Goal: Task Accomplishment & Management: Manage account settings

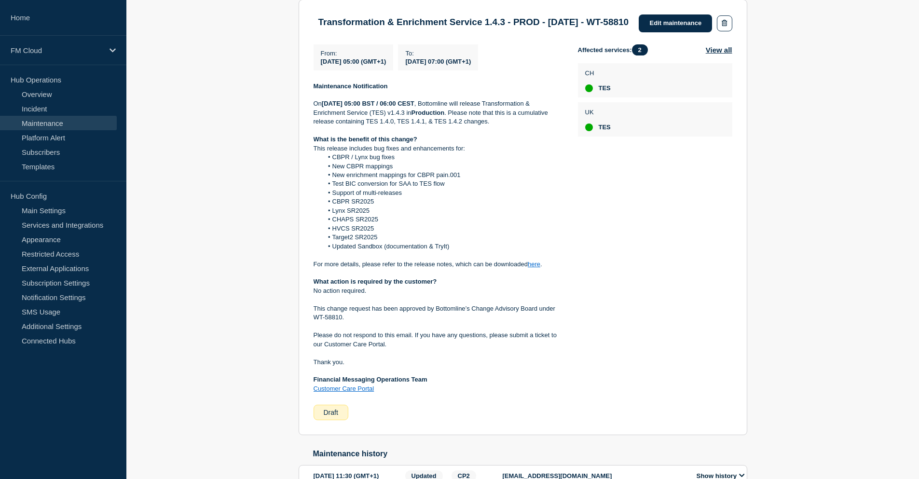
scroll to position [145, 0]
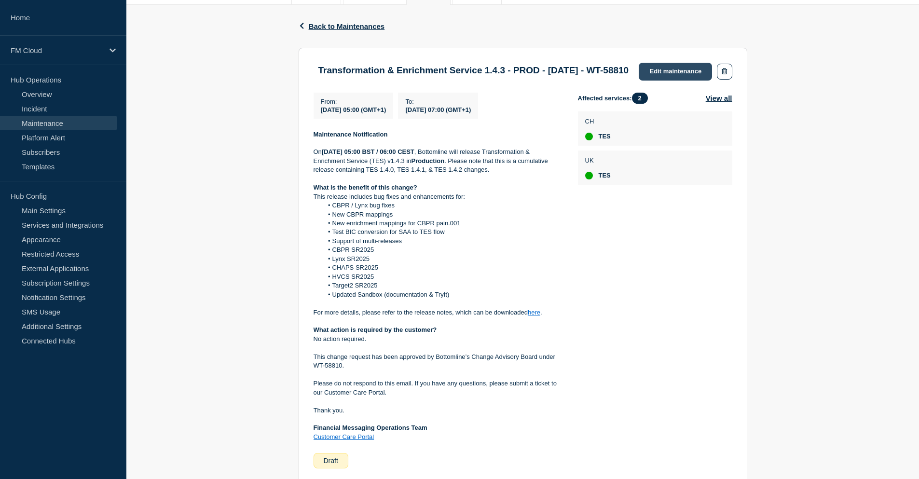
click at [684, 76] on link "Edit maintenance" at bounding box center [675, 72] width 73 height 18
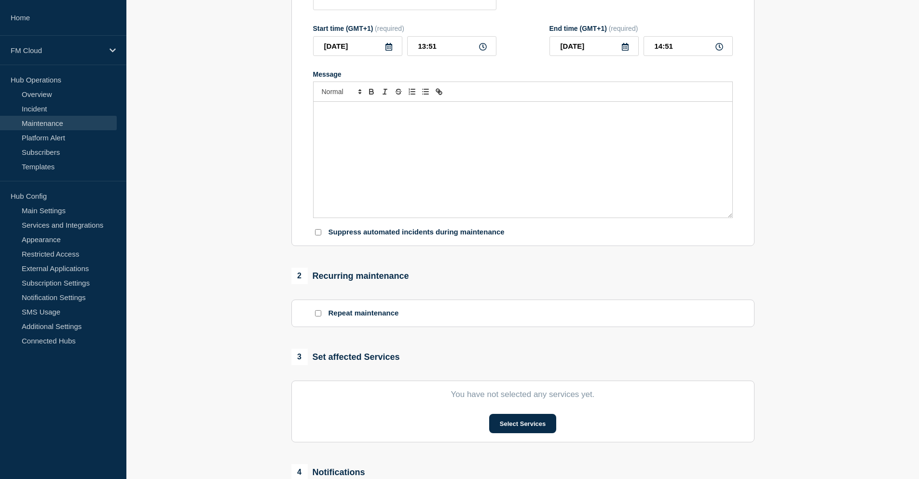
type input "Transformation & Enrichment Service 1.4.3 - PROD - [DATE] - WT-58810"
type input "[DATE]"
type input "05:00"
type input "[DATE]"
type input "07:00"
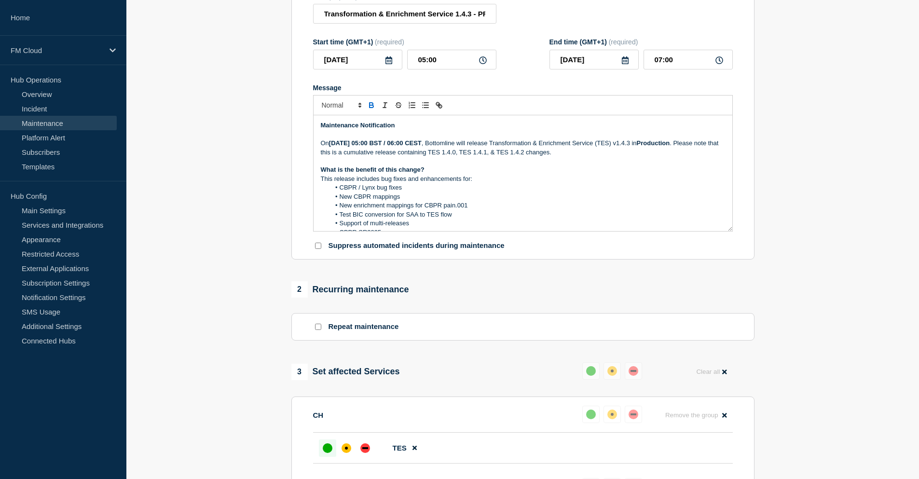
click at [524, 174] on p "What is the benefit of this change?" at bounding box center [523, 169] width 404 height 9
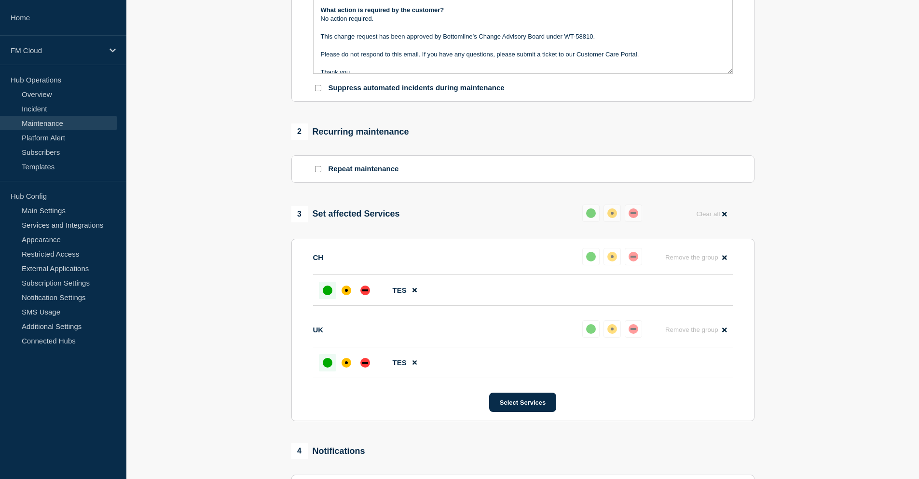
scroll to position [338, 0]
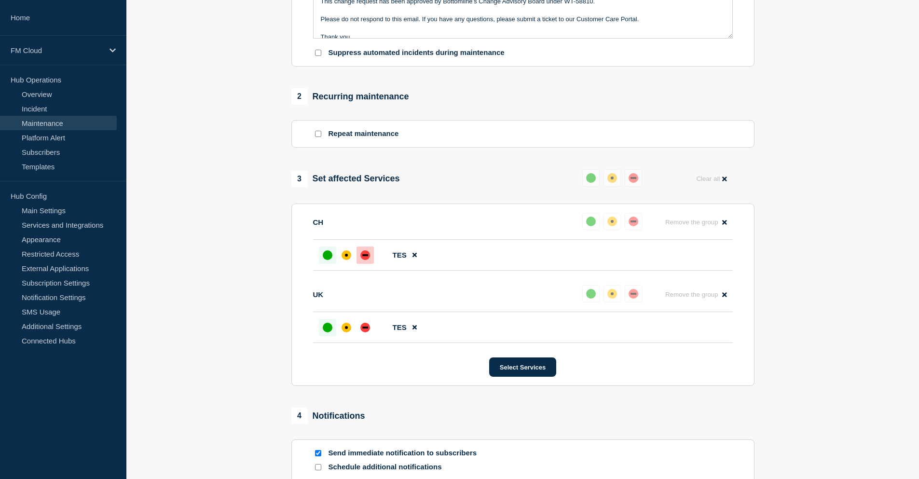
click at [367, 260] on div "down" at bounding box center [365, 255] width 10 height 10
click at [617, 159] on div "1 Provide details Title (required) Transformation & Enrichment Service 1.4.3 - …" at bounding box center [523, 155] width 474 height 793
click at [613, 162] on button "Reset" at bounding box center [614, 160] width 20 height 8
click at [642, 183] on div "down" at bounding box center [637, 178] width 10 height 10
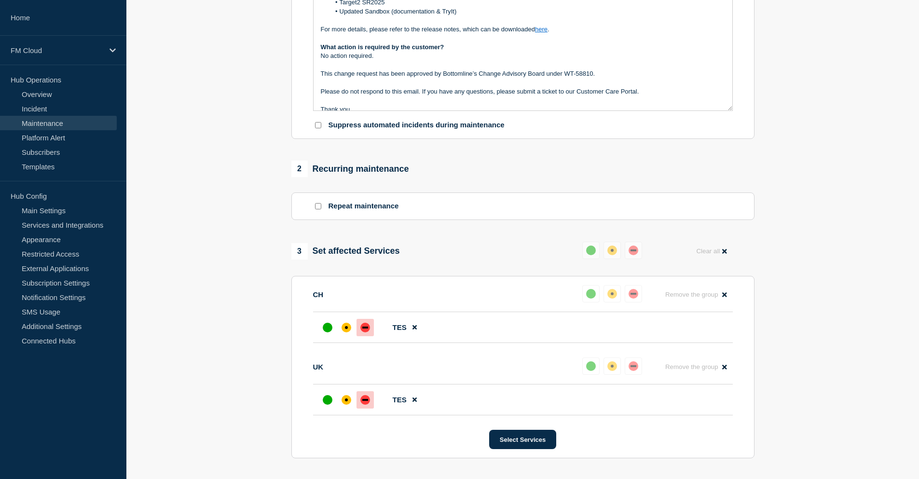
scroll to position [145, 0]
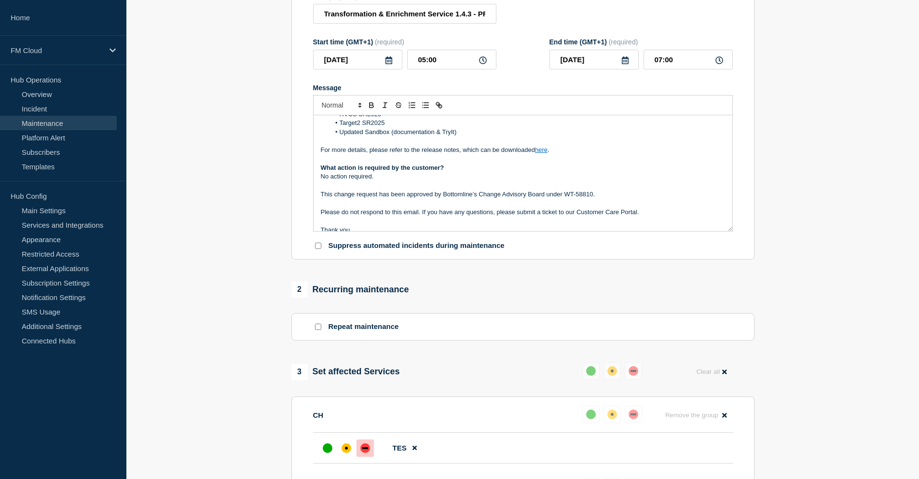
click at [453, 181] on p "No action required." at bounding box center [523, 176] width 404 height 9
drag, startPoint x: 390, startPoint y: 179, endPoint x: 313, endPoint y: 180, distance: 76.7
click at [314, 180] on div "Maintenance Notification [DATE][DATE] 05:00 BST / 06:00 CEST , Bottomline will …" at bounding box center [523, 173] width 419 height 116
click at [377, 180] on p "No action required." at bounding box center [523, 176] width 404 height 9
drag, startPoint x: 380, startPoint y: 183, endPoint x: 314, endPoint y: 180, distance: 66.6
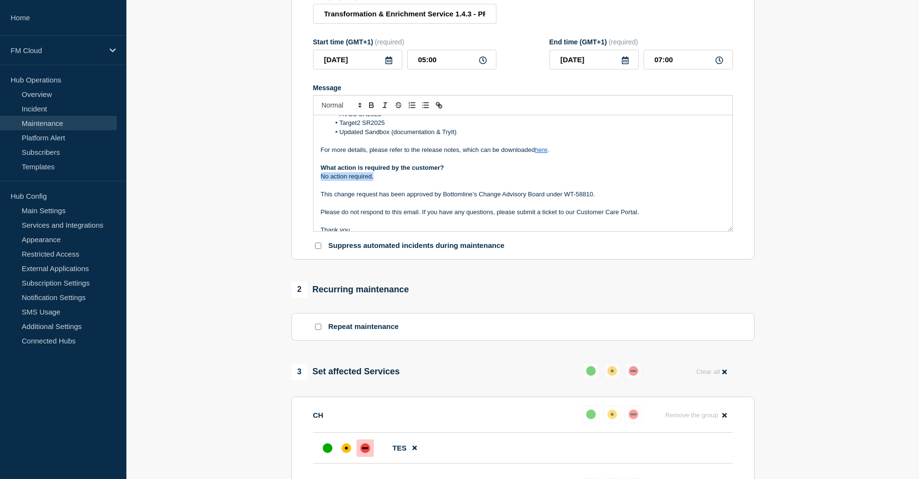
click at [314, 180] on div "Maintenance Notification [DATE][DATE] 05:00 BST / 06:00 CEST , Bottomline will …" at bounding box center [523, 173] width 419 height 116
click at [507, 178] on p "For integration of TES with SAA or GTExchange: service wi" at bounding box center [523, 176] width 404 height 9
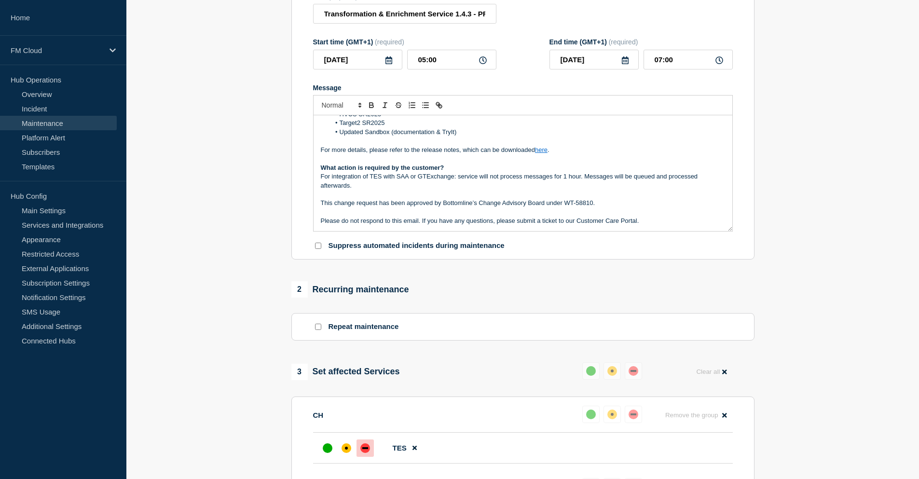
click at [389, 195] on p "Message" at bounding box center [523, 194] width 404 height 9
click at [321, 180] on p "For integration of TES with SAA or GTExchange: service will not process message…" at bounding box center [523, 181] width 404 height 18
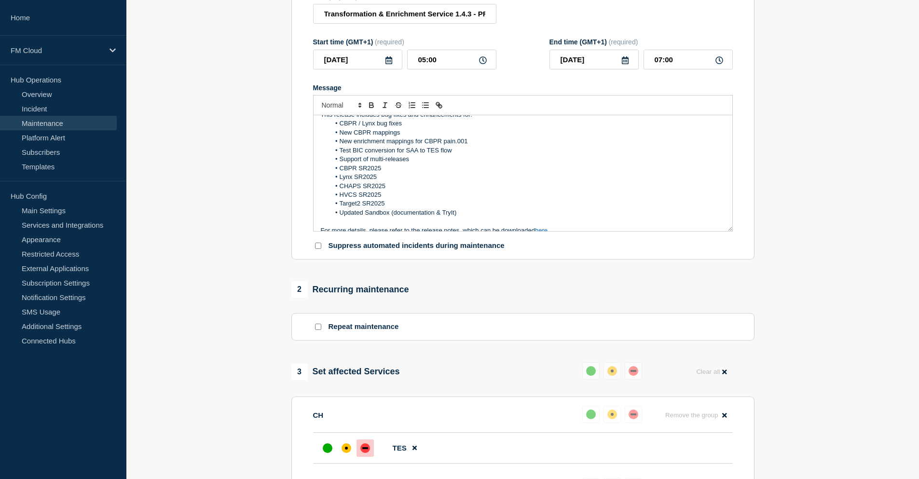
scroll to position [48, 0]
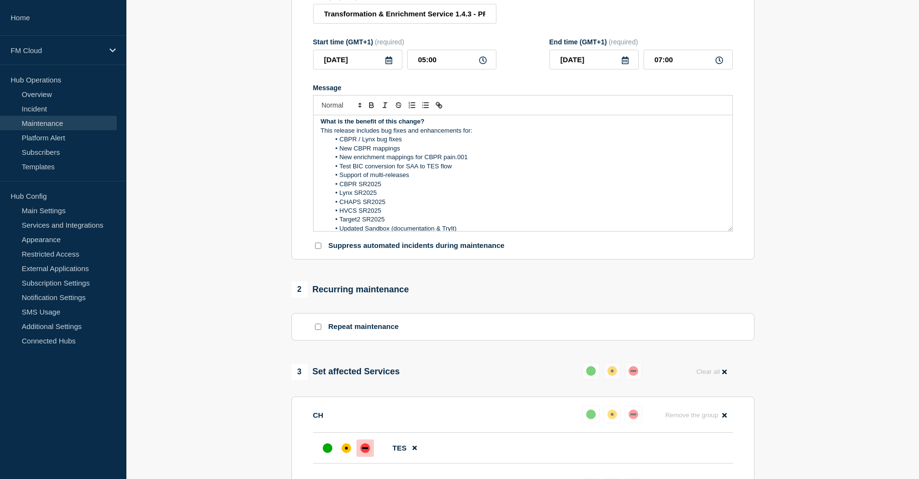
click at [444, 186] on li "CBPR SR2025" at bounding box center [527, 184] width 395 height 9
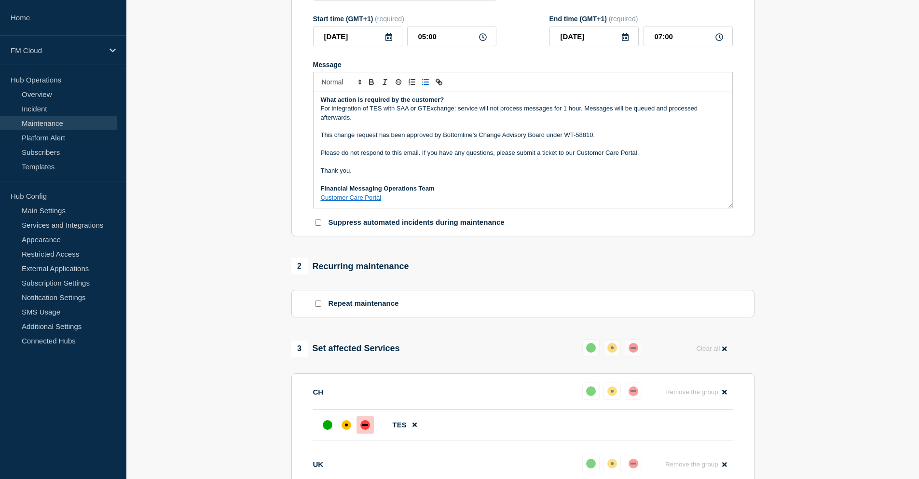
scroll to position [145, 0]
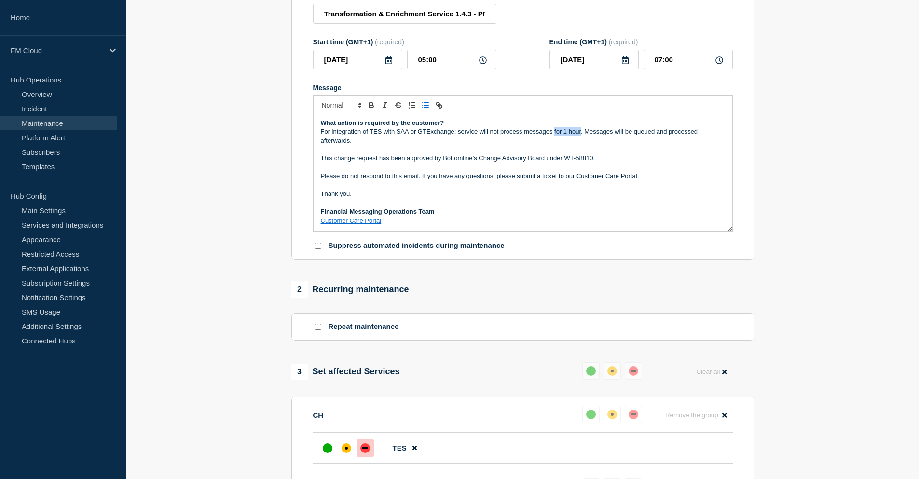
drag, startPoint x: 555, startPoint y: 137, endPoint x: 581, endPoint y: 137, distance: 26.1
click at [581, 137] on p "For integration of TES with SAA or GTExchange: service will not process message…" at bounding box center [523, 136] width 404 height 18
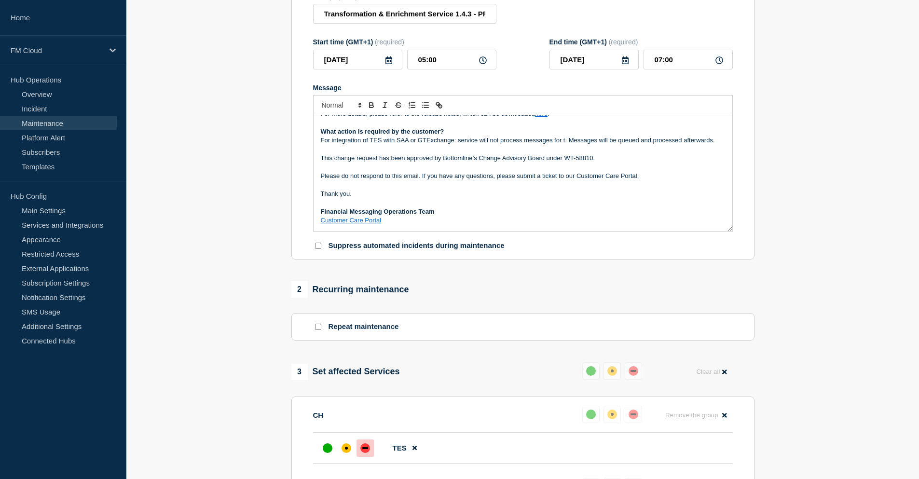
scroll to position [190, 0]
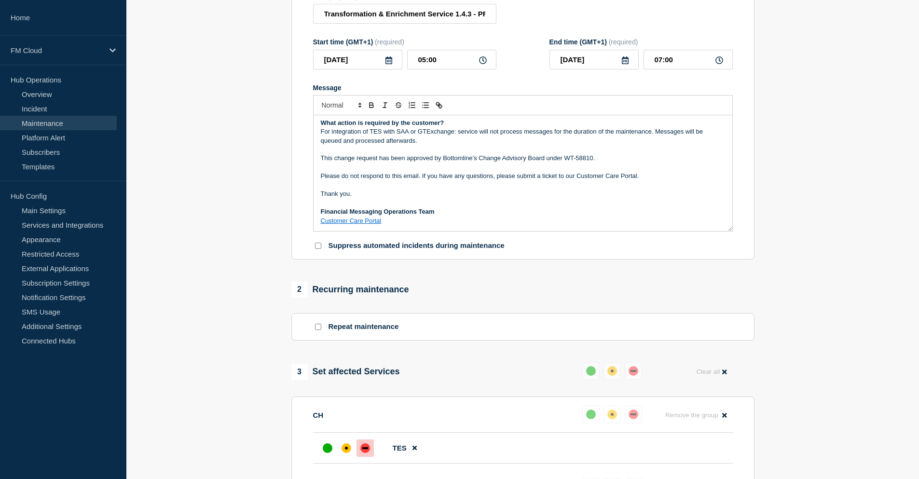
drag, startPoint x: 424, startPoint y: 149, endPoint x: 432, endPoint y: 154, distance: 10.4
click at [424, 145] on p "For integration of TES with SAA or GTExchange: service will not process message…" at bounding box center [523, 136] width 404 height 18
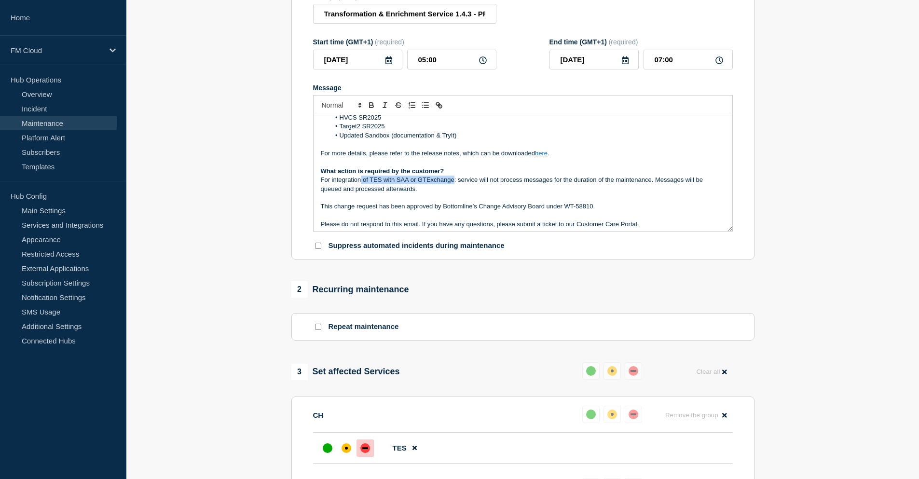
drag, startPoint x: 360, startPoint y: 185, endPoint x: 454, endPoint y: 187, distance: 93.6
click at [454, 187] on p "For integration of TES with SAA or GTExchange: service will not process message…" at bounding box center [523, 185] width 404 height 18
drag, startPoint x: 460, startPoint y: 184, endPoint x: 320, endPoint y: 184, distance: 140.4
click at [320, 184] on div "Maintenance Notification [DATE][DATE] 05:00 BST / 06:00 CEST , Bottomline will …" at bounding box center [523, 173] width 419 height 116
click at [424, 193] on p "For integration of TES with SAA or GTExchange: service will not process message…" at bounding box center [523, 185] width 404 height 18
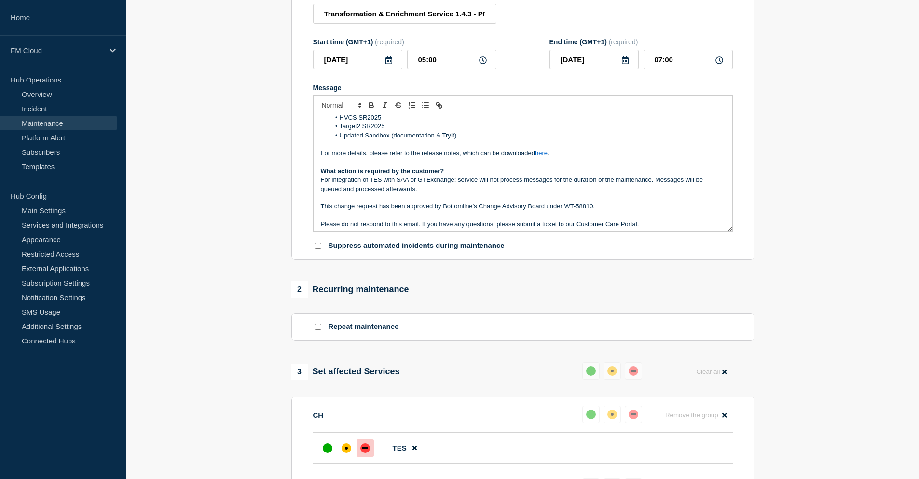
click at [424, 193] on p "For integration of TES with SAA or GTExchange: service will not process message…" at bounding box center [523, 185] width 404 height 18
click at [452, 193] on p "For integration of TES with SAA or GTExchange: service will not process message…" at bounding box center [523, 185] width 404 height 18
click at [435, 191] on p "For integration of TES with SAA or GTExchange: service will not process message…" at bounding box center [523, 185] width 404 height 18
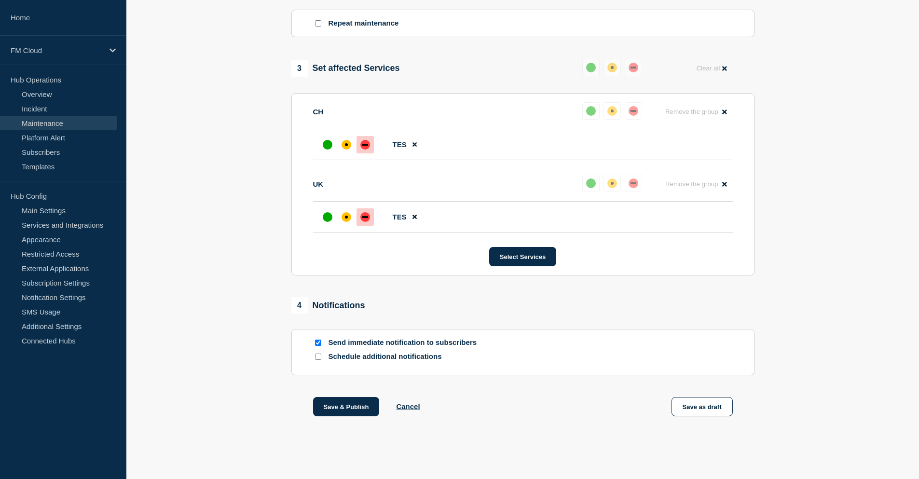
scroll to position [453, 0]
click at [710, 408] on button "Save as draft" at bounding box center [702, 406] width 61 height 19
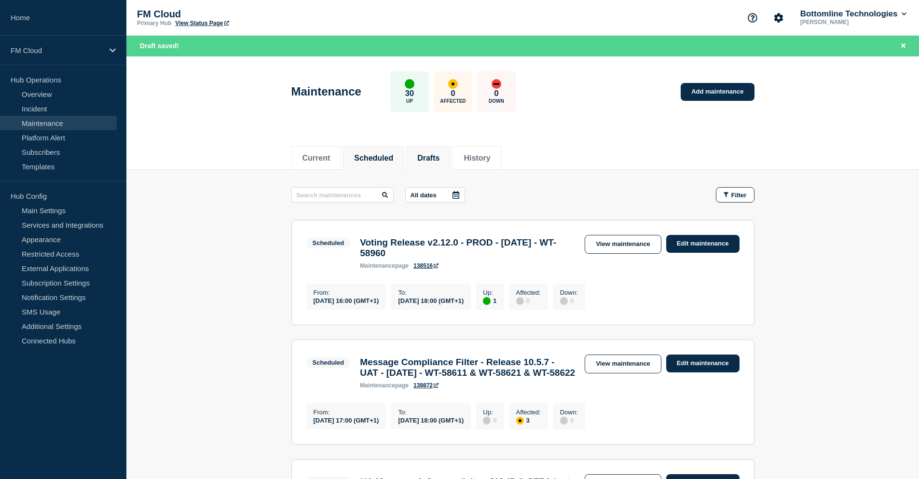
click at [440, 161] on button "Drafts" at bounding box center [428, 158] width 22 height 9
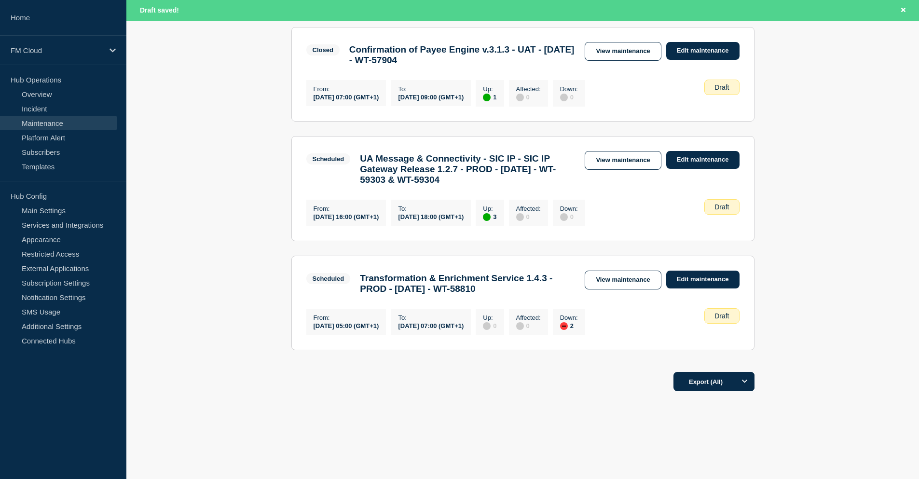
scroll to position [213, 0]
click at [607, 273] on link "View maintenance" at bounding box center [623, 280] width 76 height 19
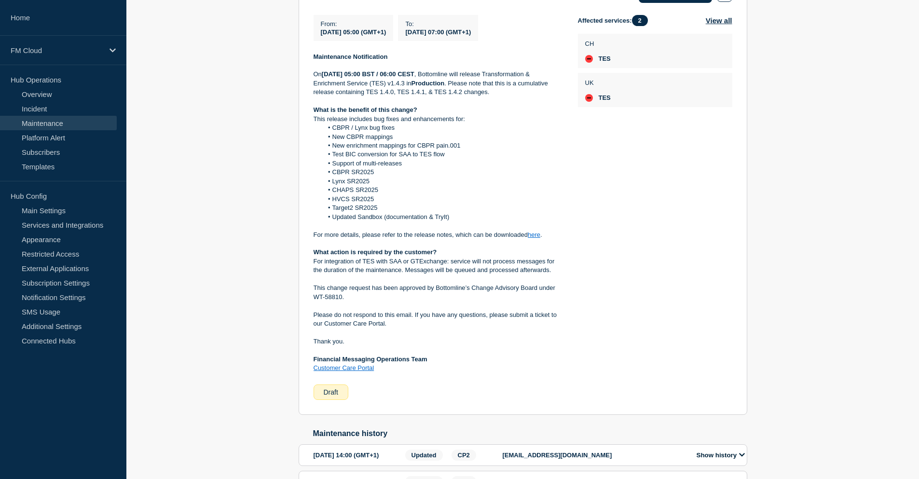
scroll to position [241, 0]
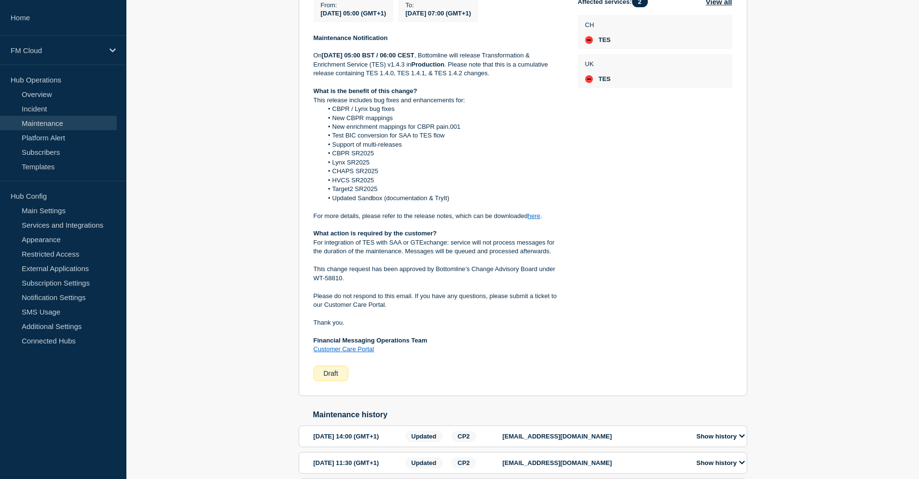
drag, startPoint x: 548, startPoint y: 257, endPoint x: 553, endPoint y: 257, distance: 5.3
click at [547, 256] on p "For integration of TES with SAA or GTExchange: service will not process message…" at bounding box center [438, 247] width 249 height 18
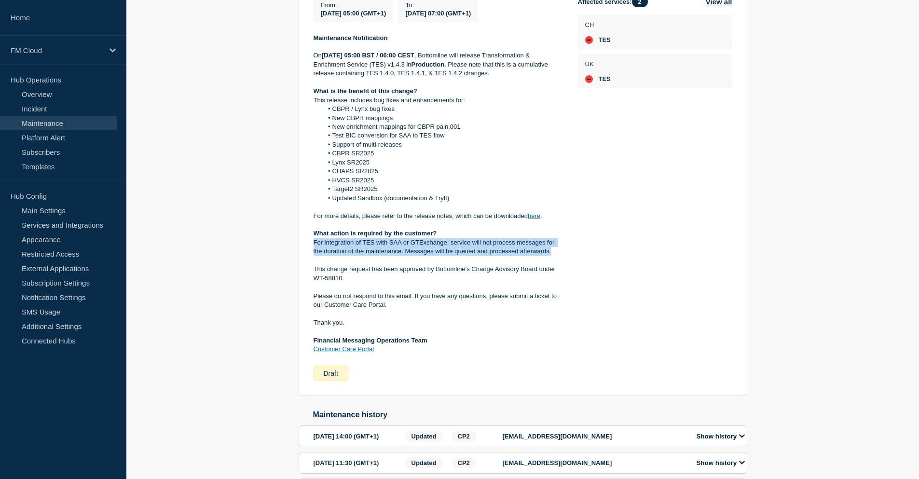
drag, startPoint x: 558, startPoint y: 261, endPoint x: 311, endPoint y: 258, distance: 247.5
click at [311, 258] on section "Transformation & Enrichment Service 1.4.3 - PROD - 25/SEP/2025 - WT-58810 Edit …" at bounding box center [523, 173] width 449 height 445
click at [362, 256] on p "For integration of TES with SAA or GTExchange: service will not process message…" at bounding box center [438, 247] width 249 height 18
drag, startPoint x: 312, startPoint y: 254, endPoint x: 569, endPoint y: 269, distance: 258.0
click at [569, 269] on section "Transformation & Enrichment Service 1.4.3 - PROD - 25/SEP/2025 - WT-58810 Edit …" at bounding box center [523, 173] width 449 height 445
